Goal: Check status: Check status

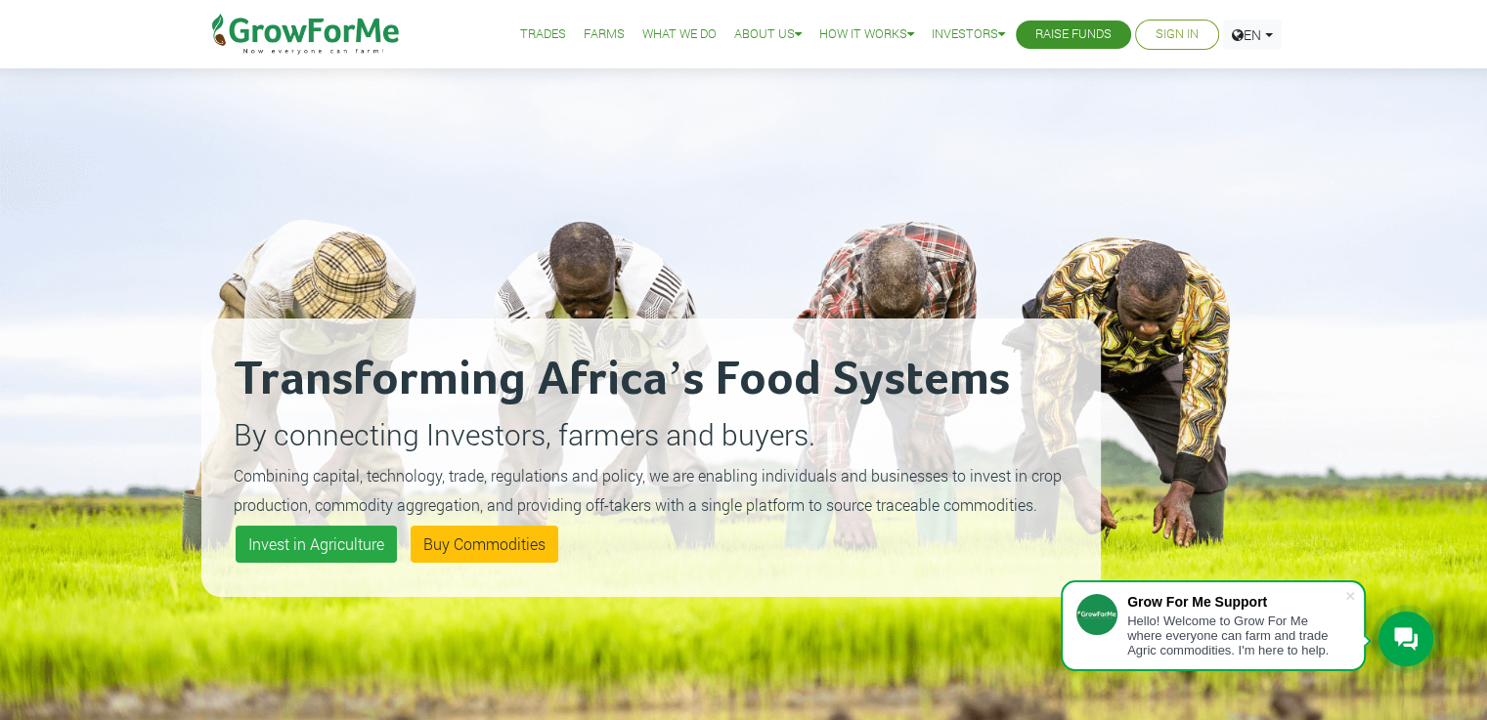
click at [1177, 34] on link "Sign In" at bounding box center [1176, 34] width 43 height 21
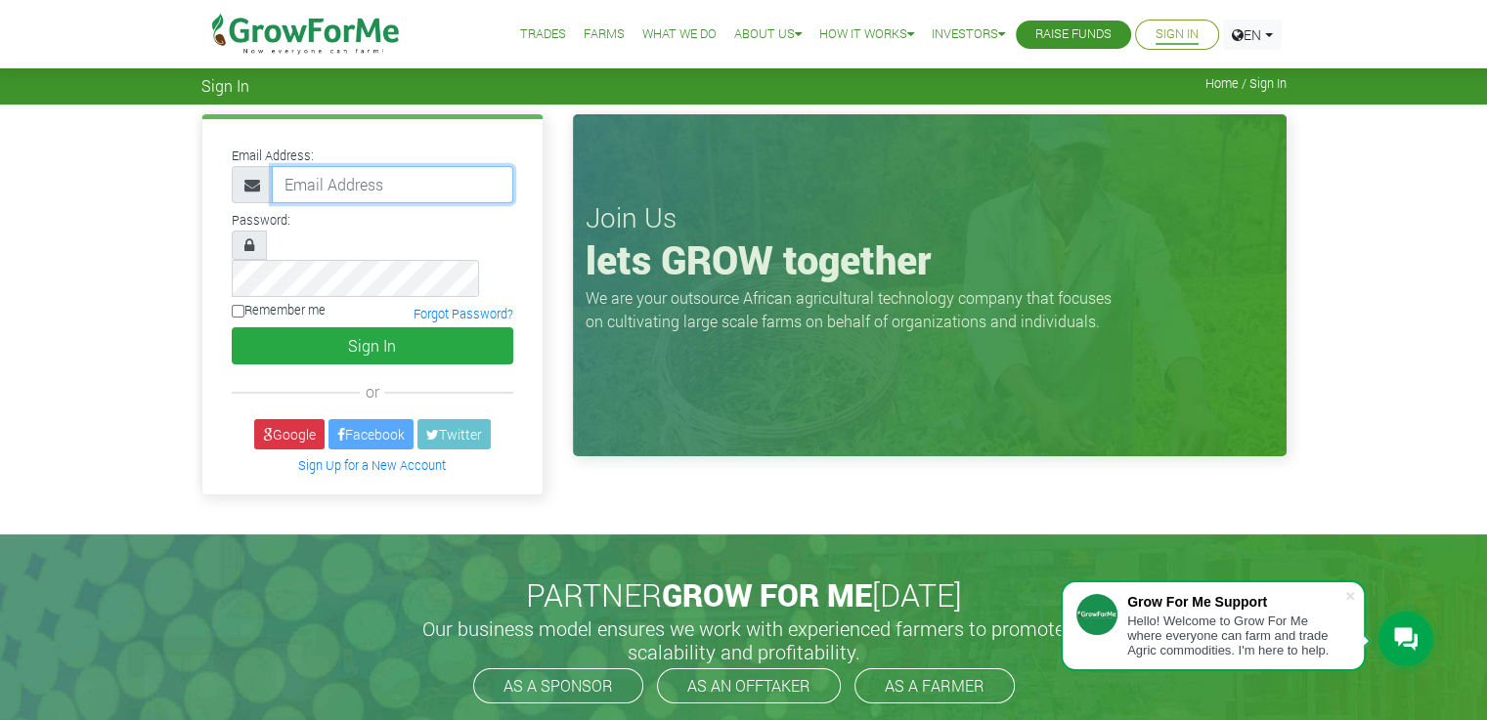
click at [427, 189] on input "email" at bounding box center [392, 184] width 241 height 37
type input "nketiakingsley@gmail.com"
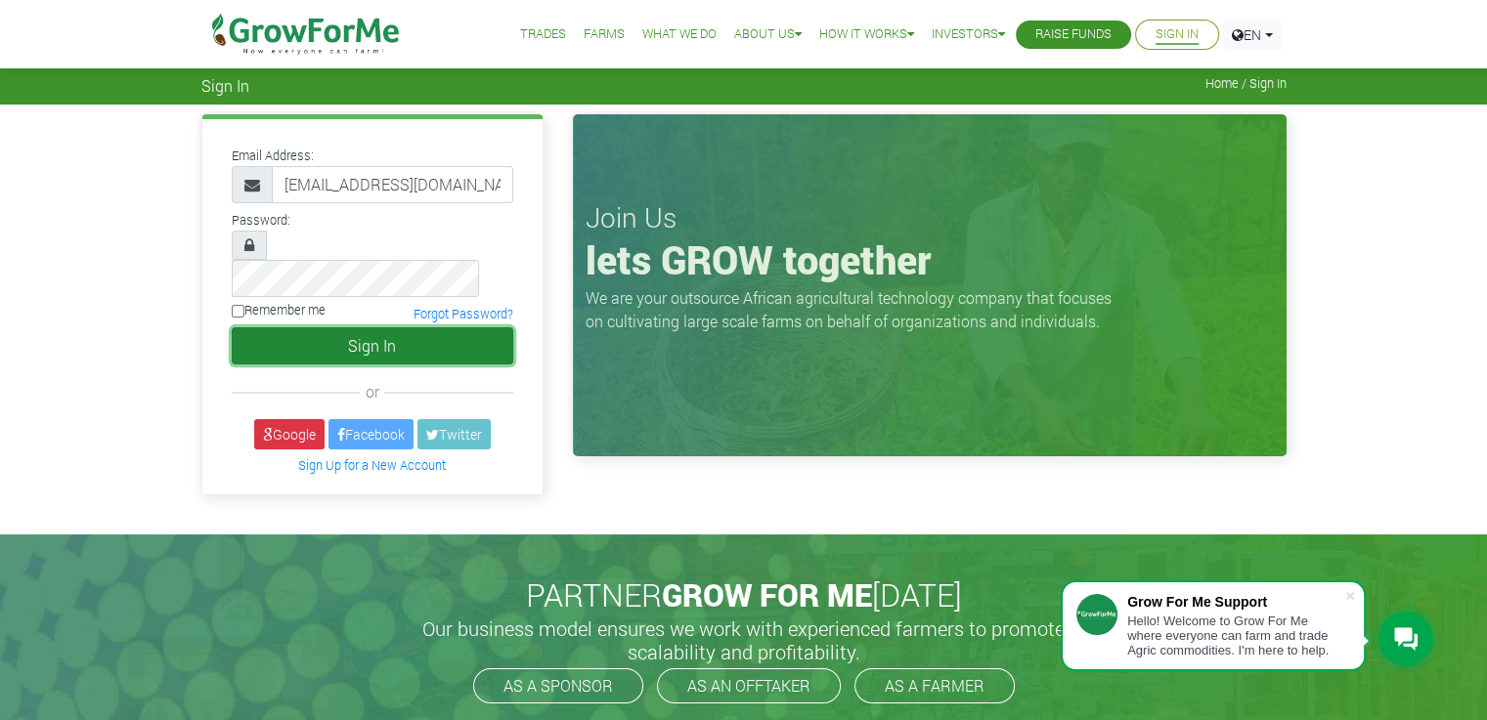
click at [332, 327] on button "Sign In" at bounding box center [372, 345] width 281 height 37
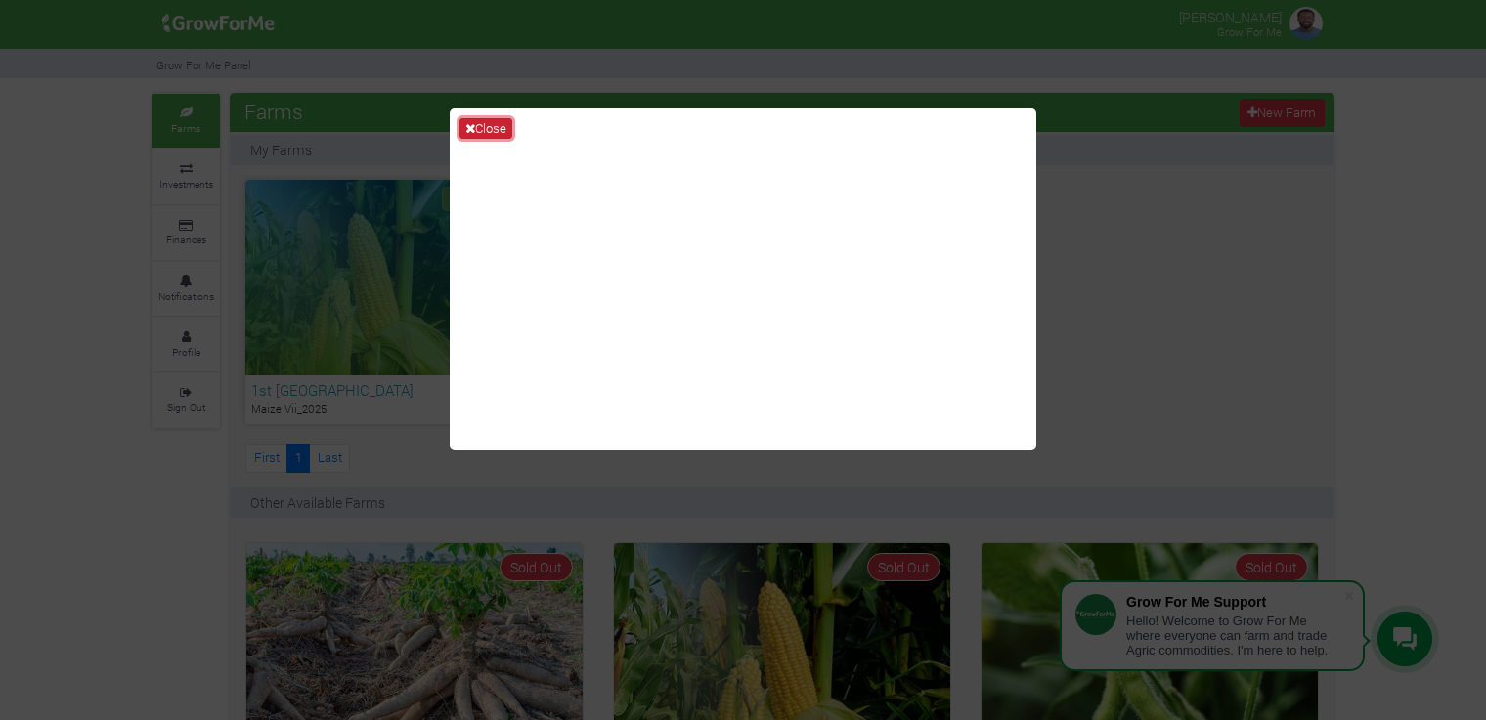
click at [492, 129] on button "Close" at bounding box center [485, 129] width 53 height 22
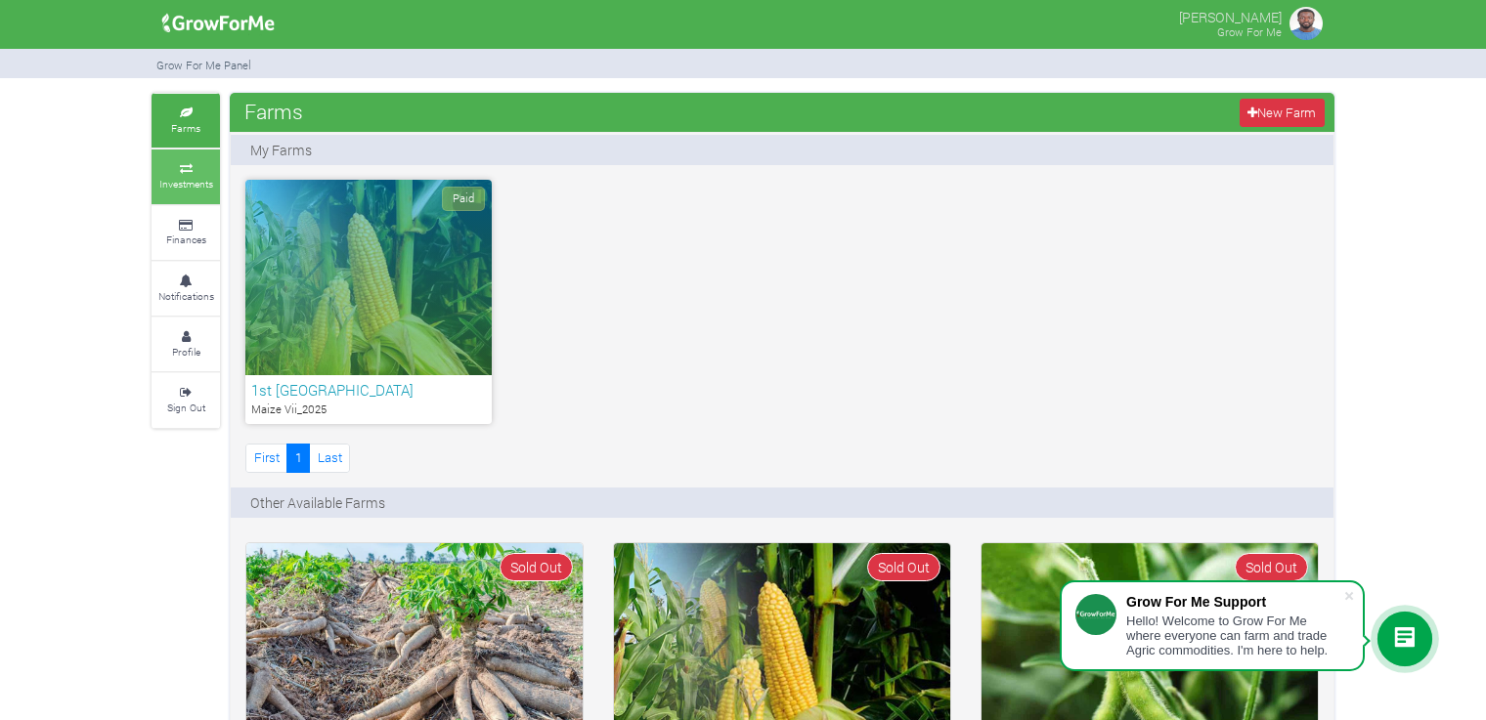
click at [195, 193] on link "Investments" at bounding box center [186, 177] width 68 height 54
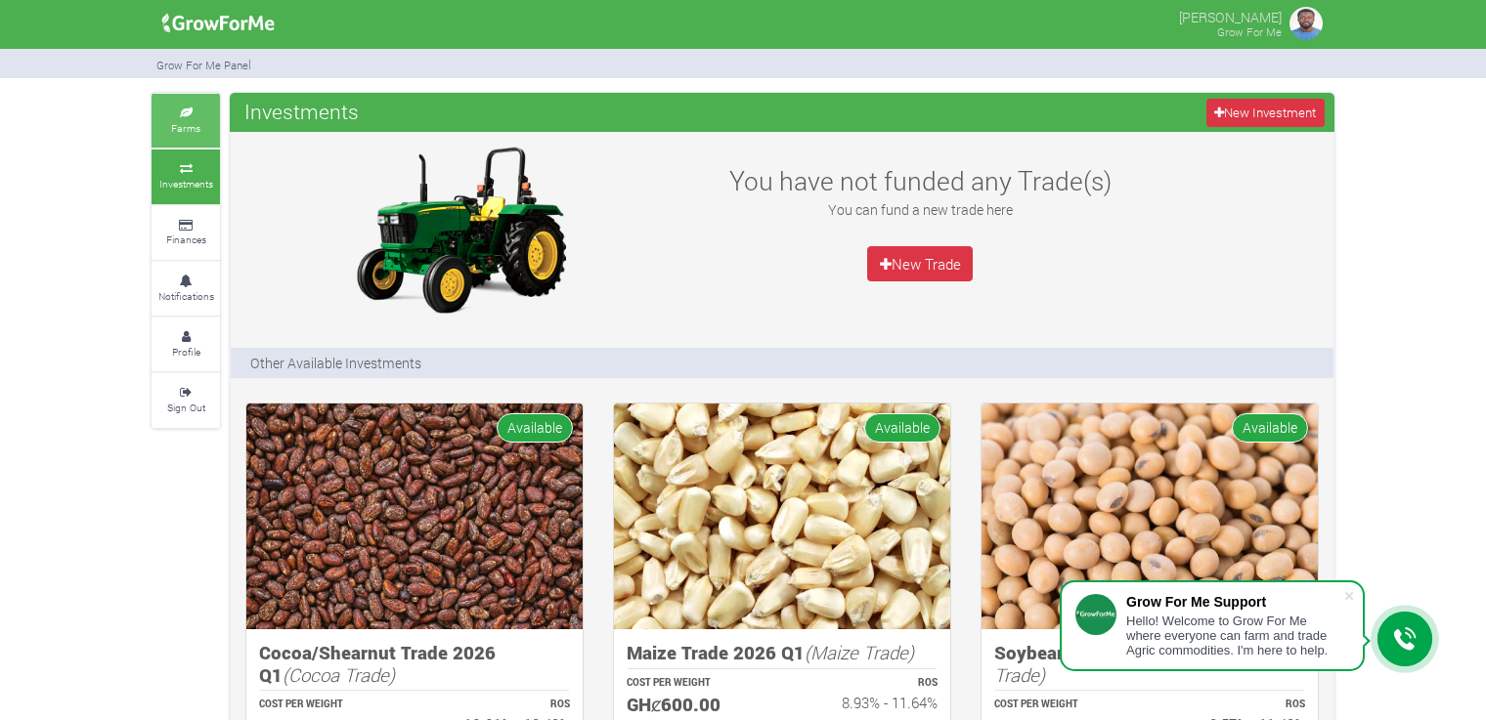
click at [184, 130] on small "Farms" at bounding box center [185, 128] width 29 height 14
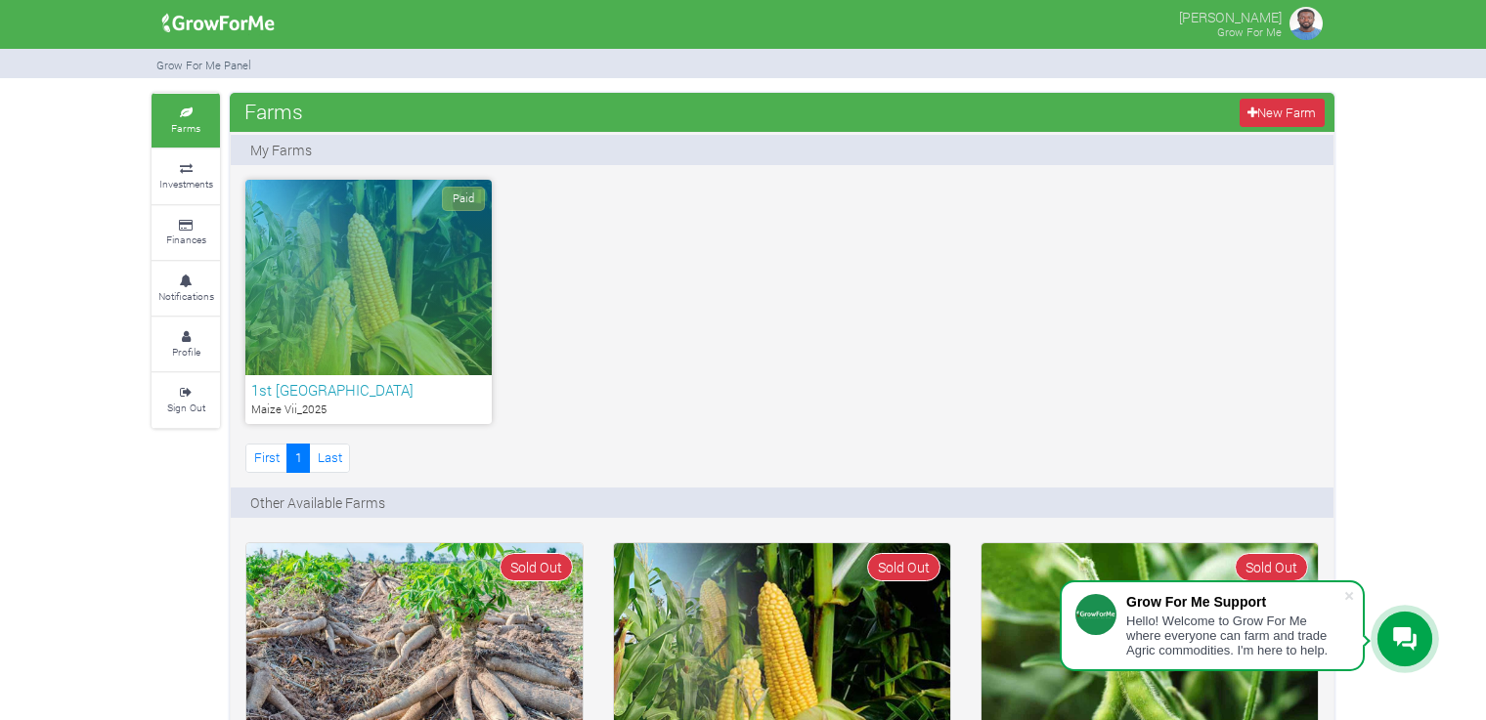
click at [405, 288] on div "Paid" at bounding box center [368, 277] width 246 height 195
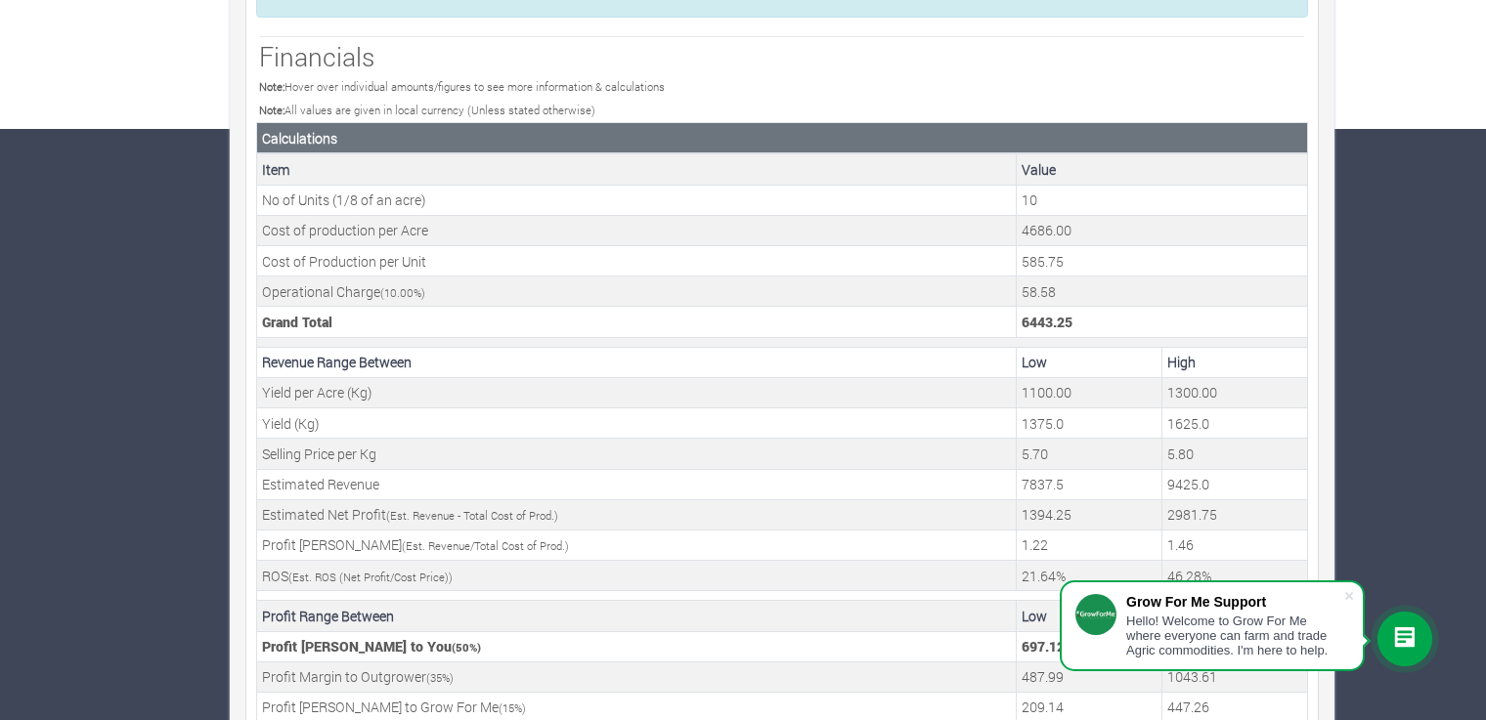
scroll to position [691, 0]
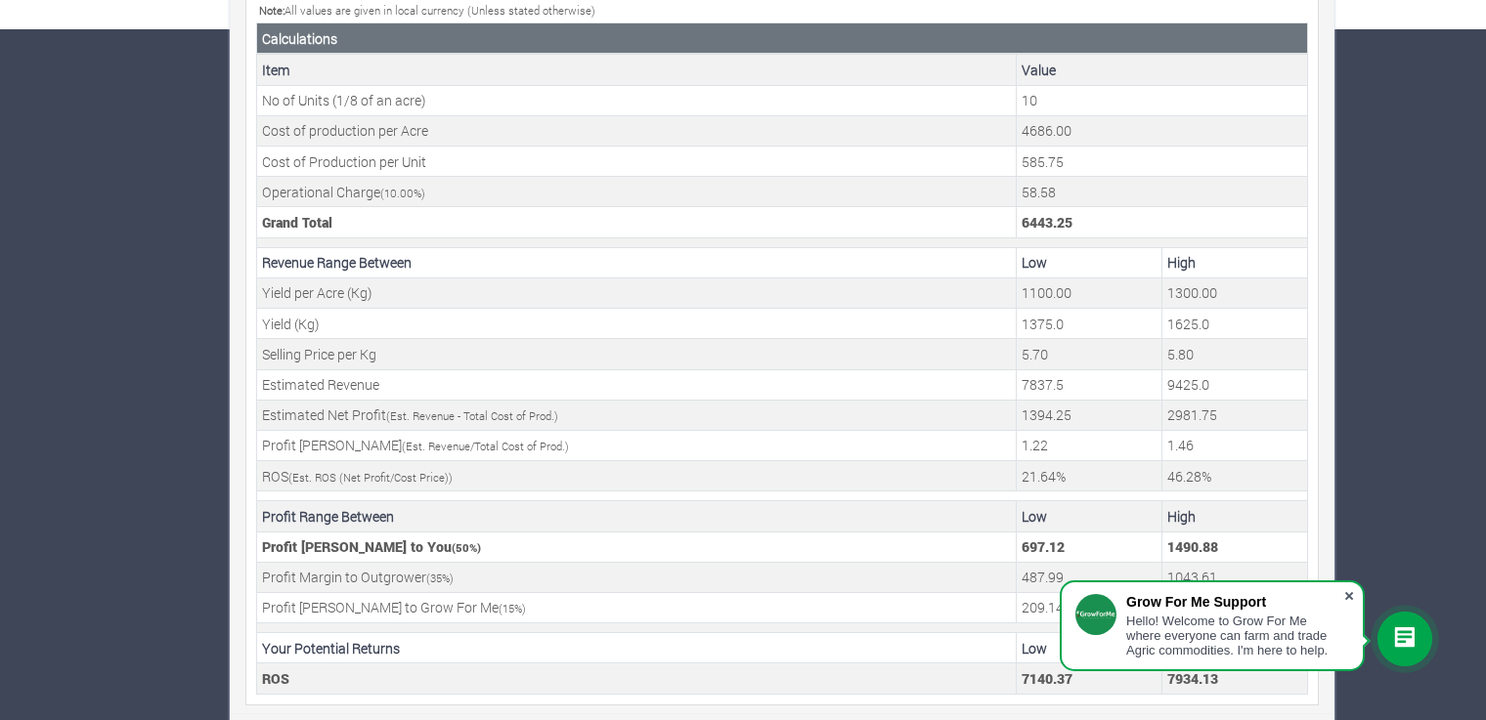
click at [1349, 598] on span at bounding box center [1349, 596] width 20 height 20
